Goal: Book appointment/travel/reservation

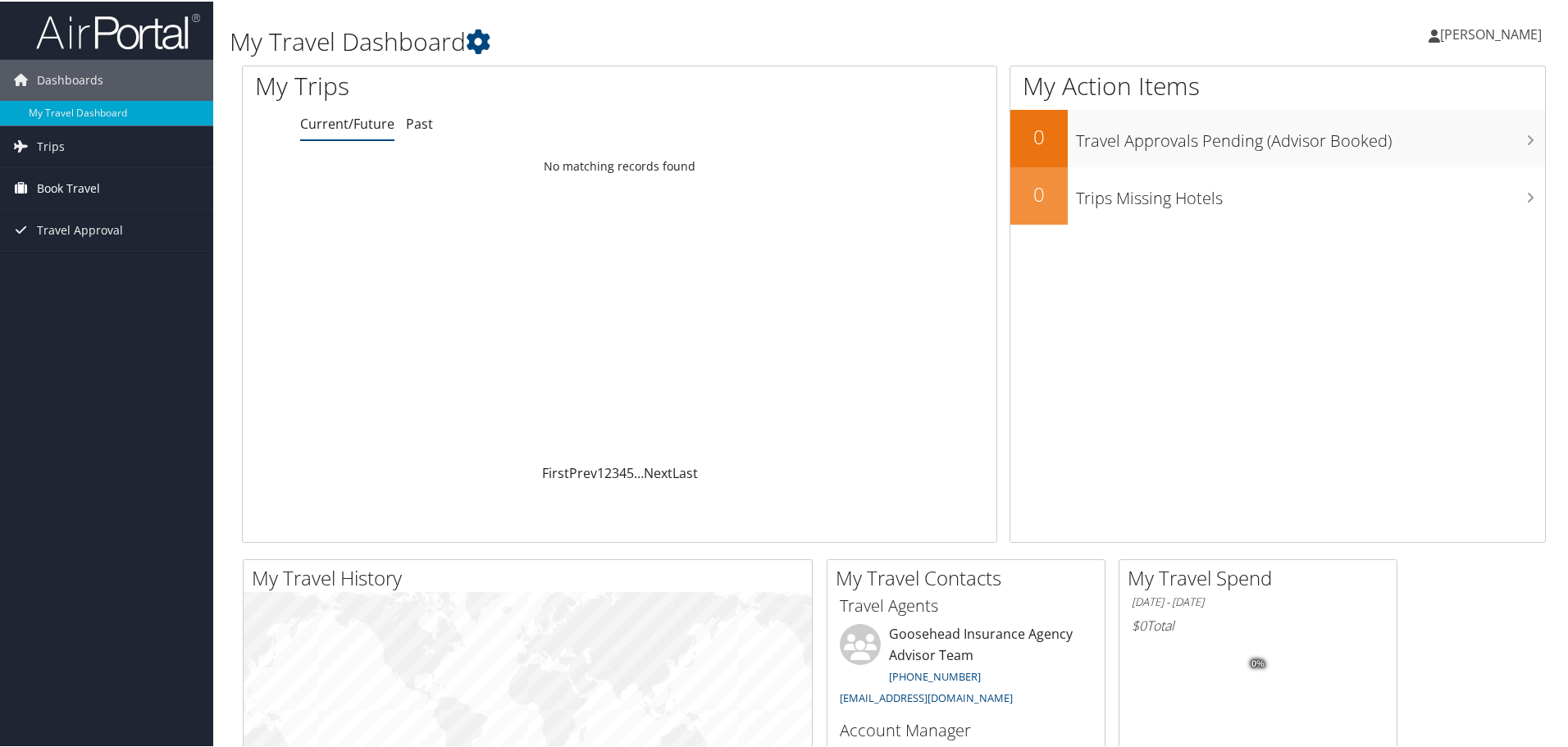
click at [78, 195] on span "Book Travel" at bounding box center [68, 187] width 63 height 41
click at [136, 262] on link "Book/Manage Online Trips" at bounding box center [107, 269] width 213 height 25
